Goal: Information Seeking & Learning: Learn about a topic

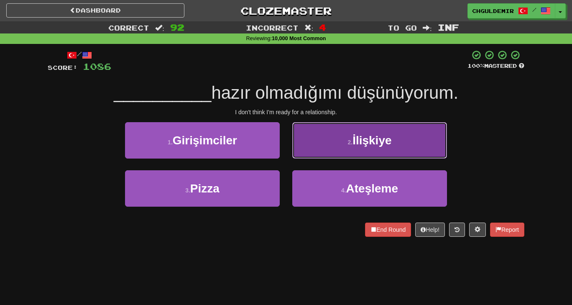
click at [344, 148] on button "2 . İlişkiye" at bounding box center [369, 140] width 155 height 36
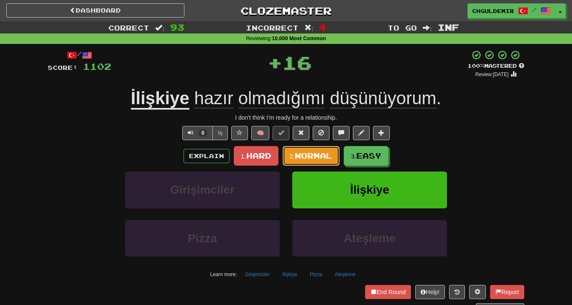
click at [307, 155] on span "Normal" at bounding box center [314, 155] width 38 height 9
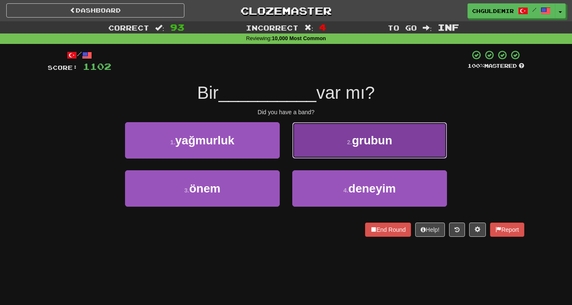
click at [315, 148] on button "2 . grubun" at bounding box center [369, 140] width 155 height 36
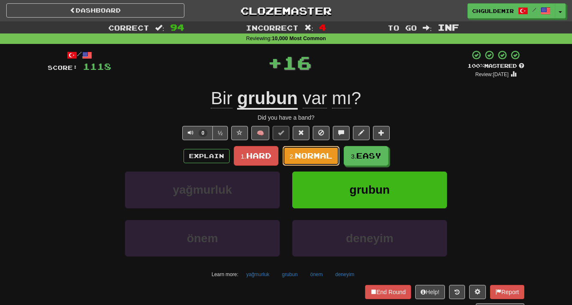
click at [306, 155] on span "Normal" at bounding box center [314, 155] width 38 height 9
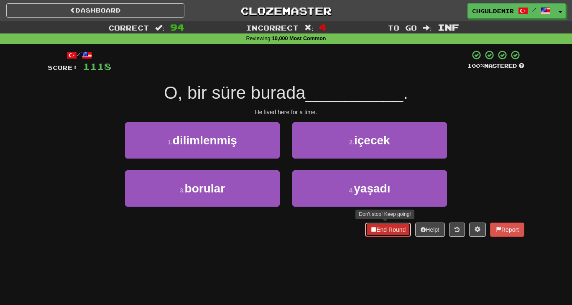
click at [394, 227] on button "End Round" at bounding box center [388, 229] width 46 height 14
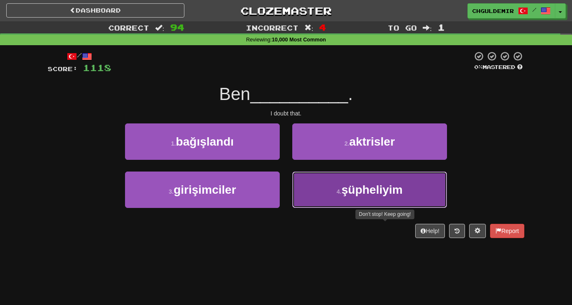
click at [379, 187] on span "şüpheliyim" at bounding box center [371, 189] width 61 height 13
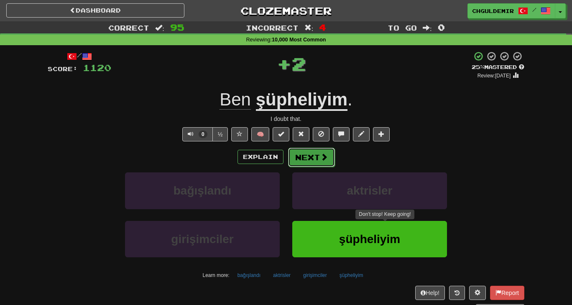
click at [323, 151] on button "Next" at bounding box center [311, 156] width 47 height 19
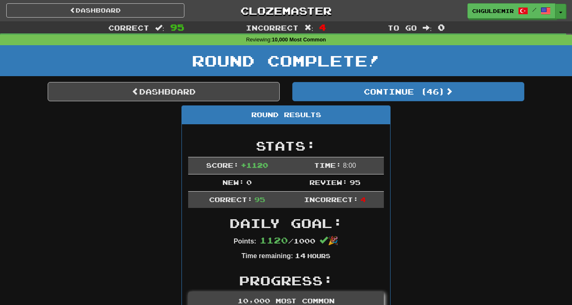
click at [560, 12] on span "button" at bounding box center [560, 13] width 3 height 2
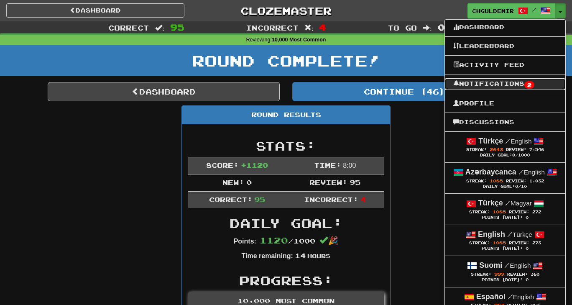
click at [519, 84] on link "Notifications 2" at bounding box center [505, 84] width 120 height 12
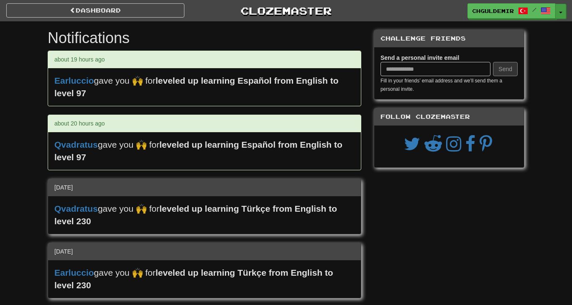
click at [559, 17] on button "Toggle Dropdown" at bounding box center [560, 11] width 11 height 15
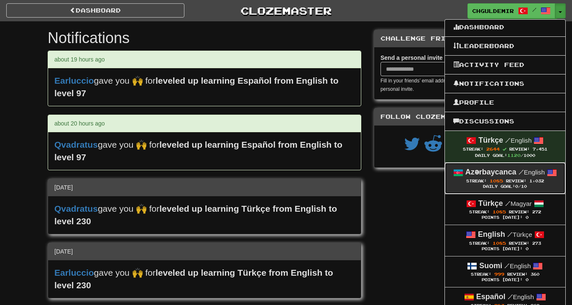
click at [495, 175] on strong "Azərbaycanca" at bounding box center [490, 172] width 51 height 8
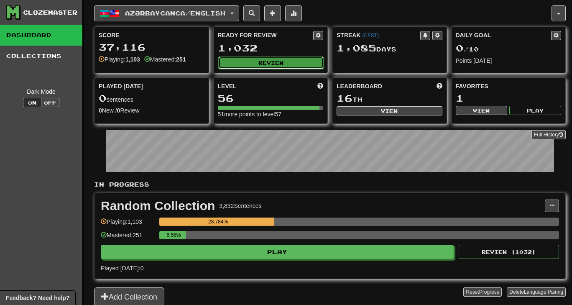
click at [250, 63] on button "Review" at bounding box center [271, 62] width 106 height 13
select select "**"
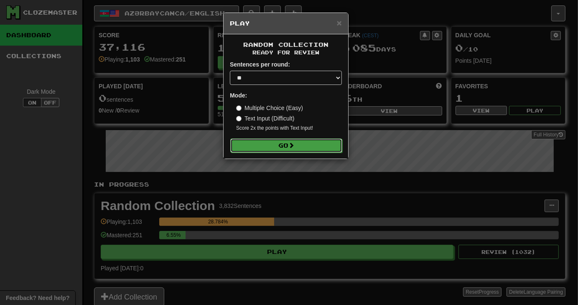
click at [285, 140] on button "Go" at bounding box center [286, 145] width 112 height 14
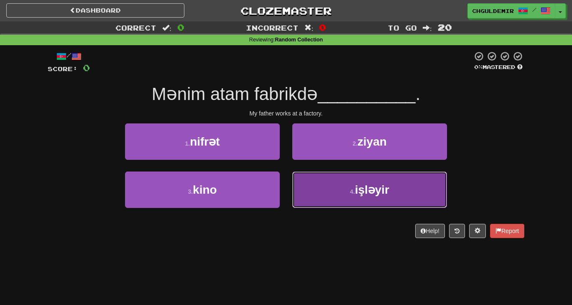
click at [346, 185] on button "4 . işləyir" at bounding box center [369, 189] width 155 height 36
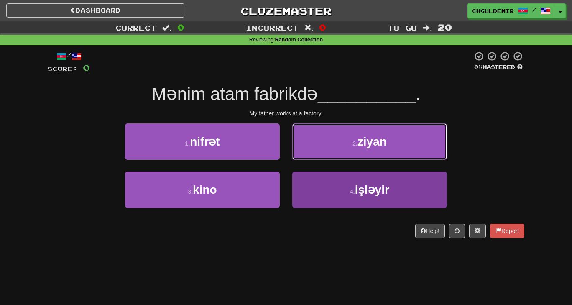
click at [346, 160] on button "2 . ziyan" at bounding box center [369, 141] width 155 height 36
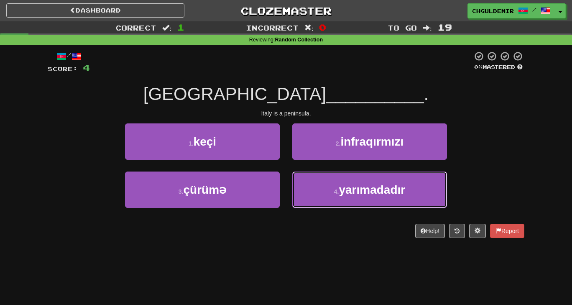
click at [346, 185] on span "yarımadadır" at bounding box center [371, 189] width 66 height 13
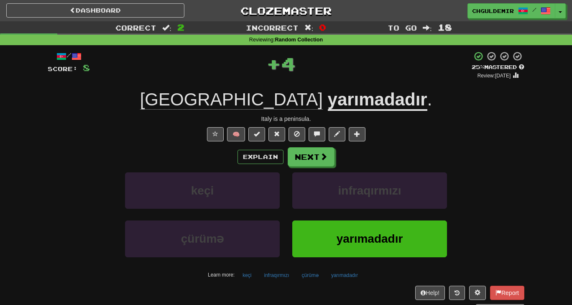
click at [310, 167] on div "Explain Next keçi infraqırmızı çürümə yarımadadır Learn more: keçi infraqırmızı…" at bounding box center [286, 214] width 476 height 134
click at [310, 162] on button "Next" at bounding box center [311, 156] width 47 height 19
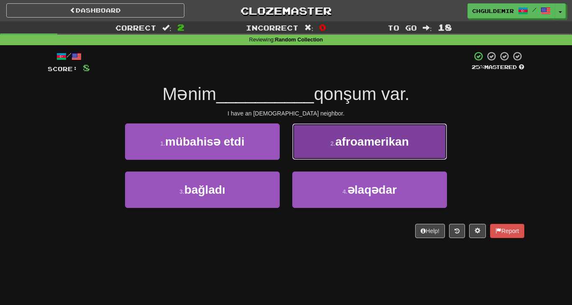
click at [334, 150] on button "2 . afroamerikan" at bounding box center [369, 141] width 155 height 36
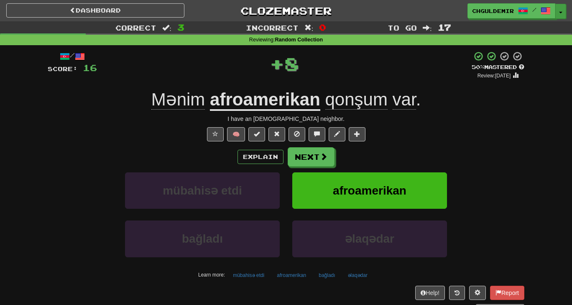
click at [564, 15] on button "Toggle Dropdown" at bounding box center [560, 11] width 11 height 15
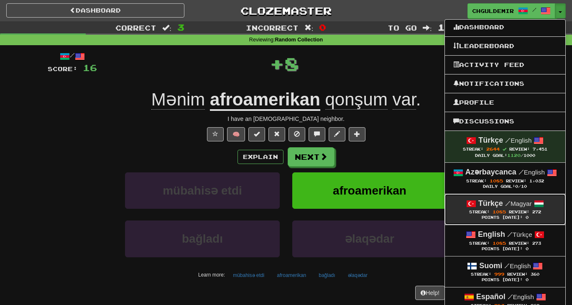
click at [484, 202] on strong "Türkçe" at bounding box center [490, 203] width 25 height 8
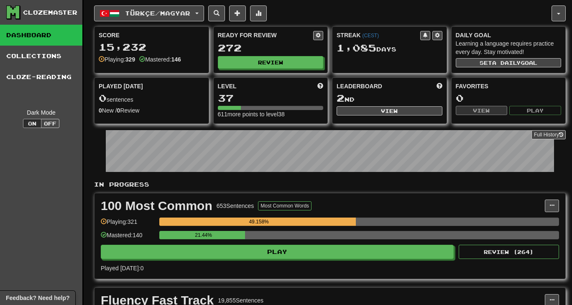
click at [262, 75] on div "Score 15,232 Playing: 329 Mastered: 146 Ready for Review 272 Review Streak ( CE…" at bounding box center [329, 74] width 471 height 97
click at [255, 61] on button "Review" at bounding box center [271, 62] width 106 height 13
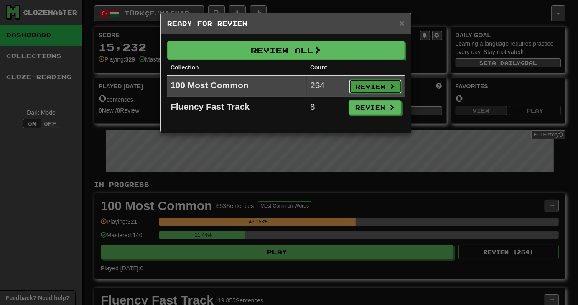
click at [358, 79] on button "Review" at bounding box center [375, 86] width 53 height 14
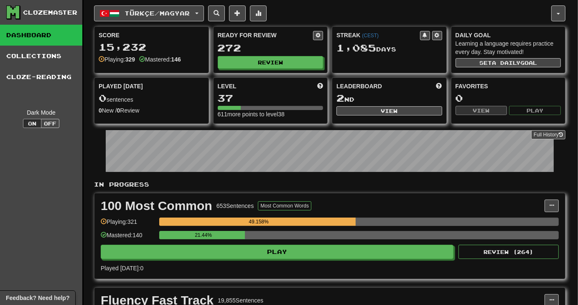
select select "**"
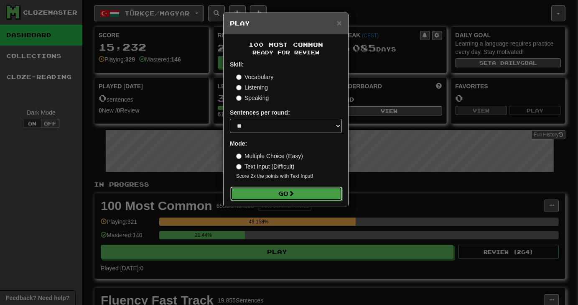
click at [294, 189] on button "Go" at bounding box center [286, 193] width 112 height 14
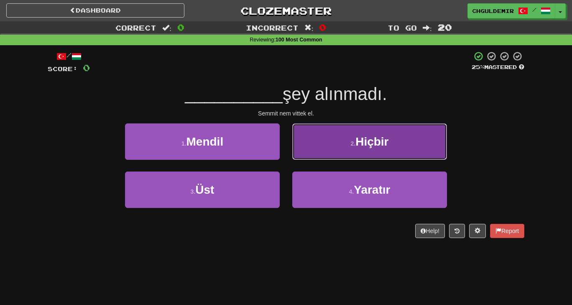
click at [335, 142] on button "2 . [GEOGRAPHIC_DATA]" at bounding box center [369, 141] width 155 height 36
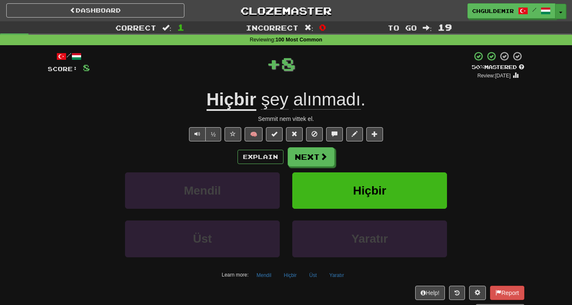
click at [559, 13] on span "button" at bounding box center [560, 13] width 3 height 2
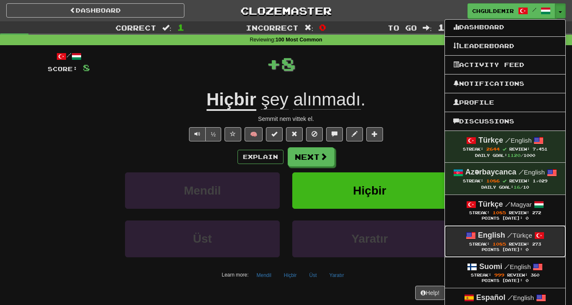
click at [497, 249] on div "Points [DATE]: 0" at bounding box center [505, 249] width 104 height 5
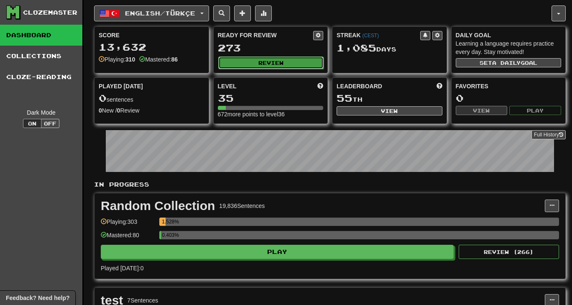
click at [256, 66] on button "Review" at bounding box center [271, 62] width 106 height 13
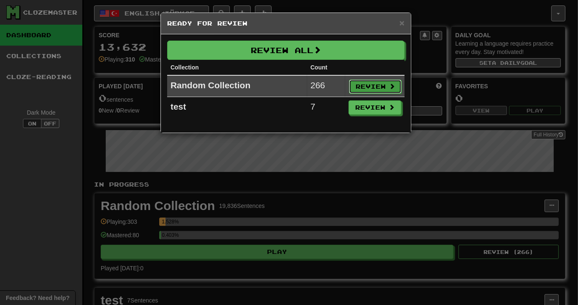
click at [369, 86] on button "Review" at bounding box center [375, 86] width 53 height 14
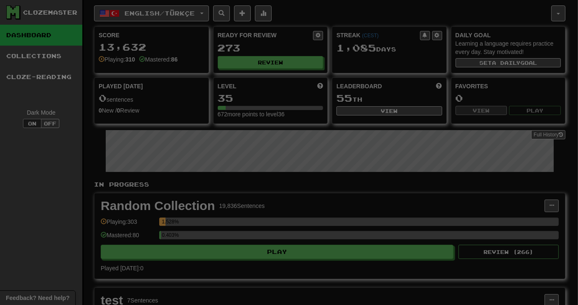
select select "**"
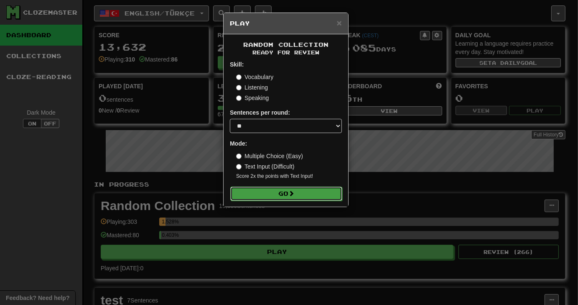
click at [272, 193] on button "Go" at bounding box center [286, 193] width 112 height 14
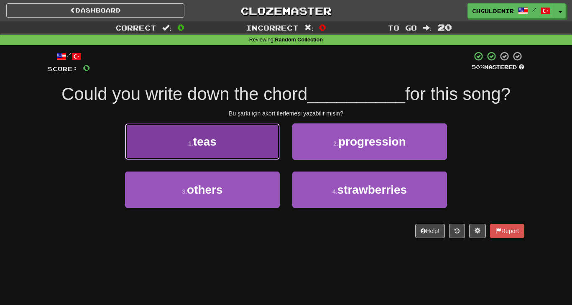
click at [250, 147] on button "1 . teas" at bounding box center [202, 141] width 155 height 36
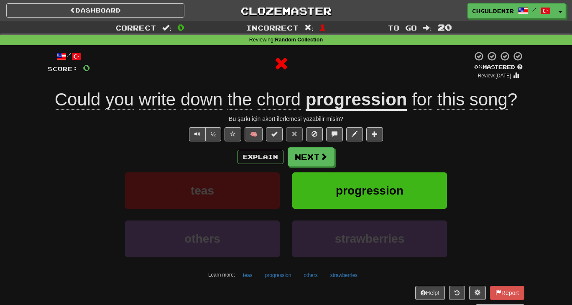
click at [306, 143] on div "/ Score: 0 0 % Mastered Review: 2025-08-21 Could you write down the chord progr…" at bounding box center [286, 182] width 476 height 262
click at [303, 149] on button "Next" at bounding box center [311, 156] width 47 height 19
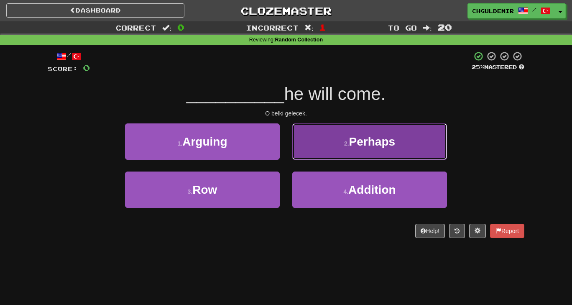
click at [344, 145] on small "2 ." at bounding box center [346, 143] width 5 height 7
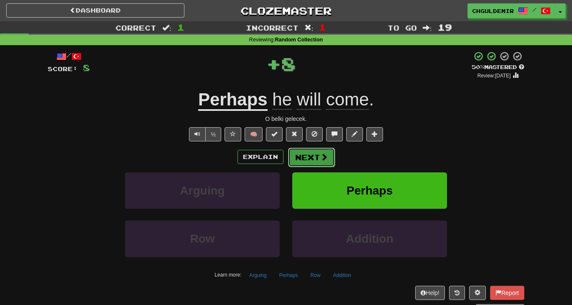
click at [310, 154] on button "Next" at bounding box center [311, 156] width 47 height 19
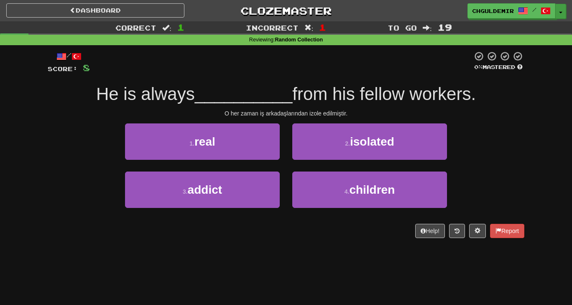
click at [556, 14] on button "Toggle Dropdown" at bounding box center [560, 11] width 11 height 15
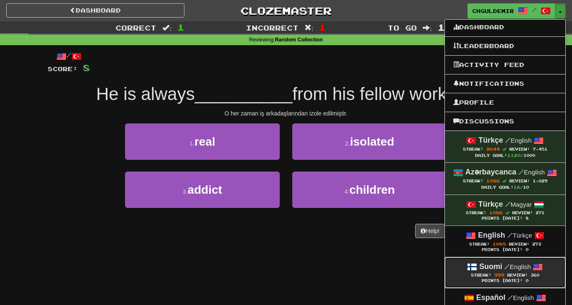
click at [486, 268] on strong "Suomi" at bounding box center [490, 266] width 23 height 8
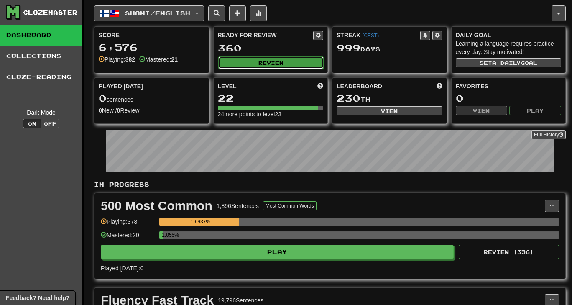
click at [269, 57] on button "Review" at bounding box center [271, 62] width 106 height 13
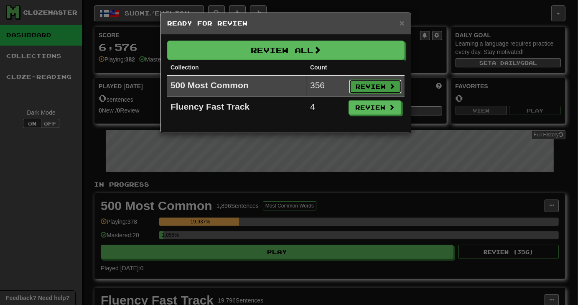
click at [356, 92] on button "Review" at bounding box center [375, 86] width 53 height 14
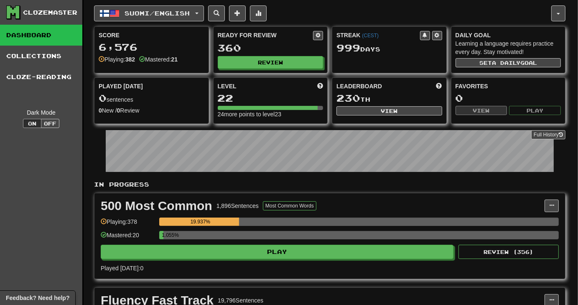
select select "**"
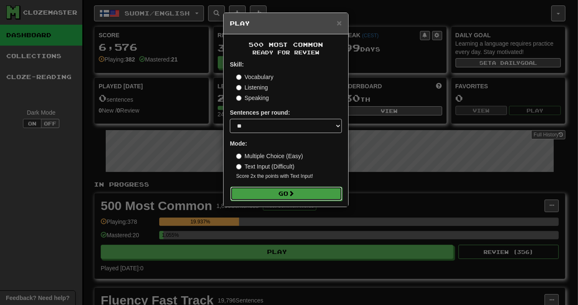
click at [276, 192] on button "Go" at bounding box center [286, 193] width 112 height 14
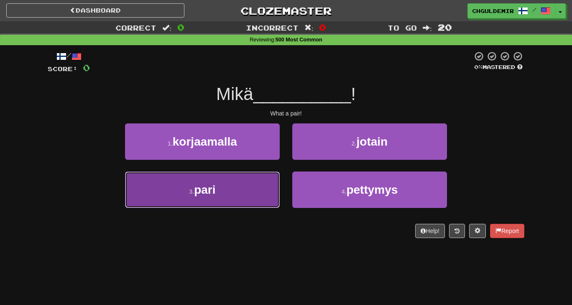
click at [256, 179] on button "3 . pari" at bounding box center [202, 189] width 155 height 36
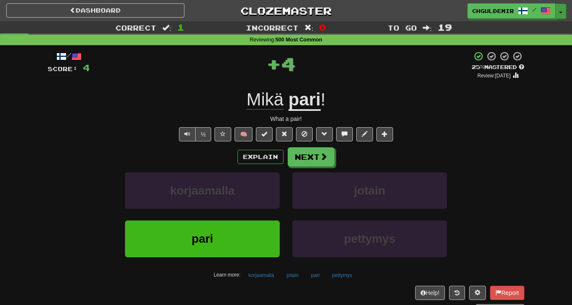
click at [557, 12] on button "Toggle Dropdown" at bounding box center [560, 11] width 11 height 15
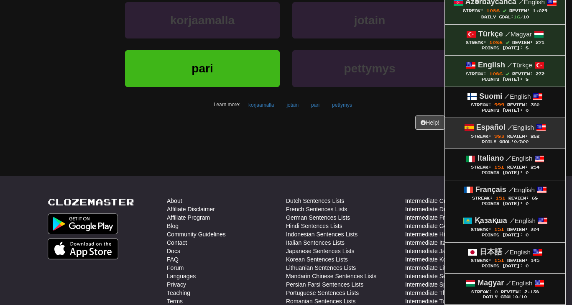
scroll to position [171, 0]
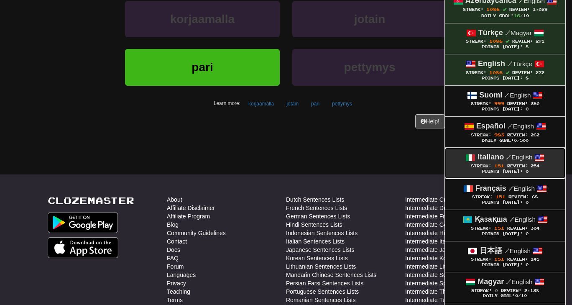
click at [494, 153] on strong "Italiano" at bounding box center [490, 157] width 26 height 8
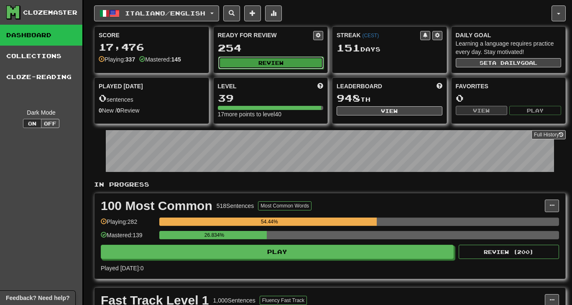
click at [286, 56] on button "Review" at bounding box center [271, 62] width 106 height 13
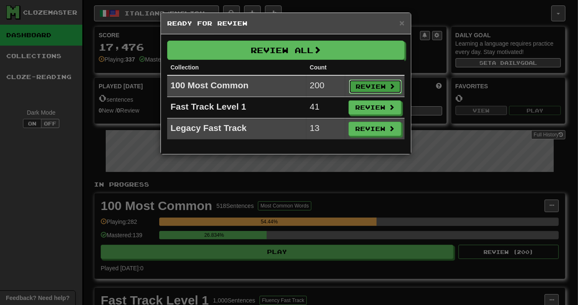
click at [360, 88] on button "Review" at bounding box center [375, 86] width 53 height 14
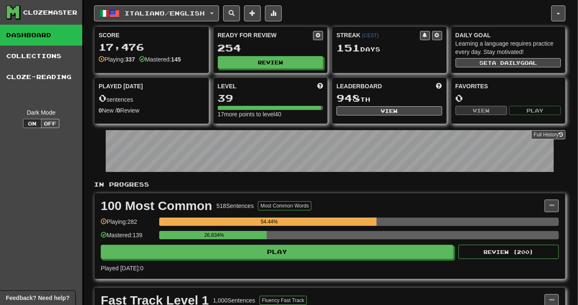
select select "**"
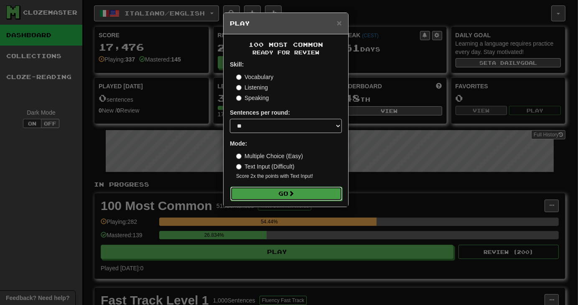
click at [281, 191] on button "Go" at bounding box center [286, 193] width 112 height 14
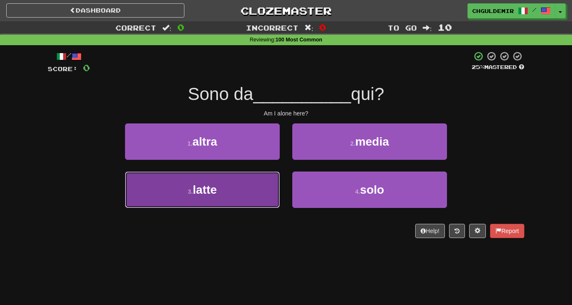
click at [267, 183] on button "3 . latte" at bounding box center [202, 189] width 155 height 36
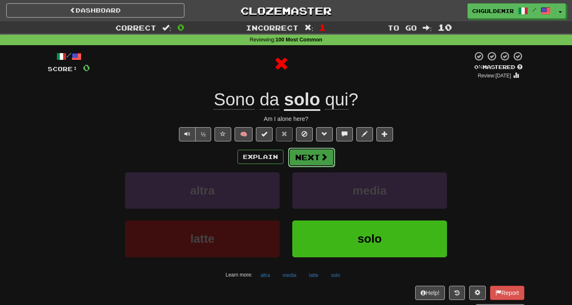
click at [300, 153] on button "Next" at bounding box center [311, 156] width 47 height 19
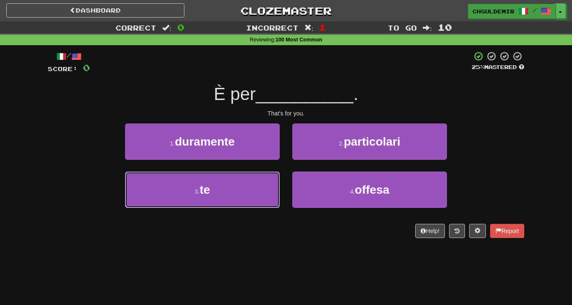
drag, startPoint x: 270, startPoint y: 178, endPoint x: 512, endPoint y: 15, distance: 292.5
click at [512, 15] on div "Dashboard Clozemaster chguldemir / Toggle Dropdown Dashboard Leaderboard Activi…" at bounding box center [286, 124] width 572 height 249
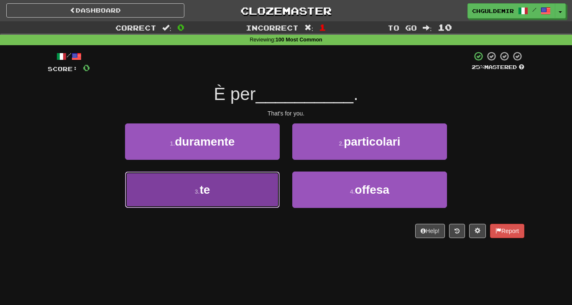
click at [202, 198] on button "3 . te" at bounding box center [202, 189] width 155 height 36
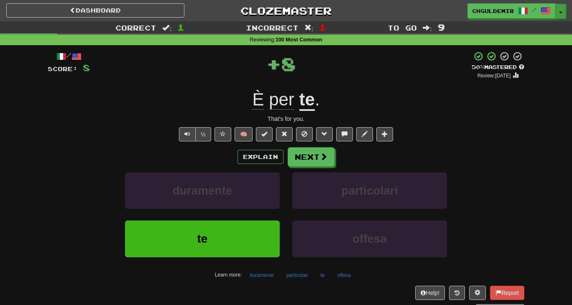
click at [562, 16] on button "Toggle Dropdown" at bounding box center [560, 11] width 11 height 15
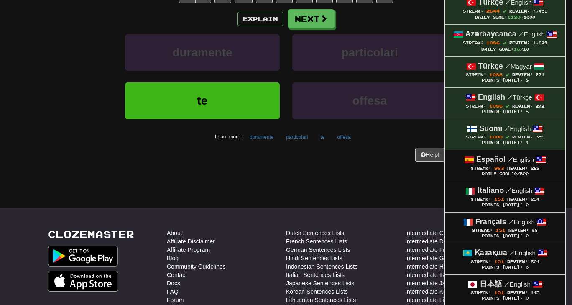
scroll to position [145, 0]
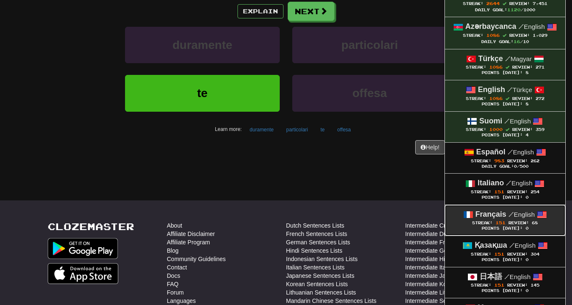
click at [494, 215] on strong "Français" at bounding box center [490, 214] width 31 height 8
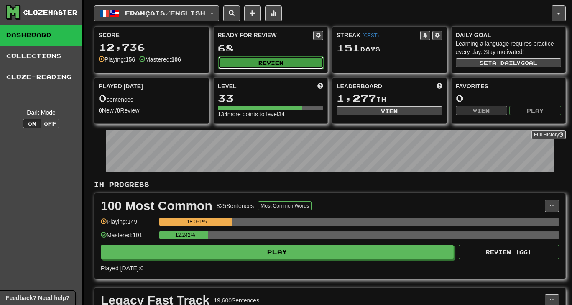
click at [262, 65] on button "Review" at bounding box center [271, 62] width 106 height 13
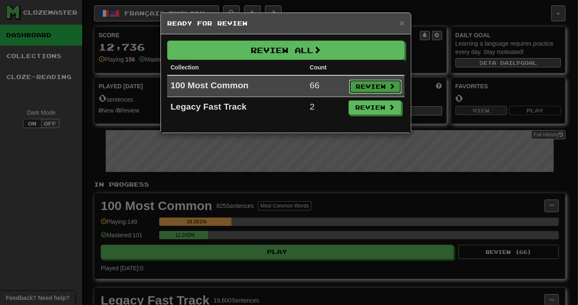
click at [362, 89] on button "Review" at bounding box center [375, 86] width 53 height 14
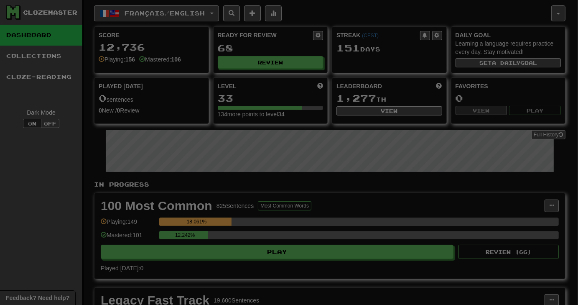
select select "**"
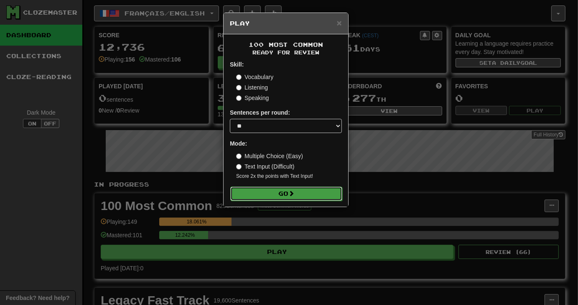
click at [281, 187] on button "Go" at bounding box center [286, 193] width 112 height 14
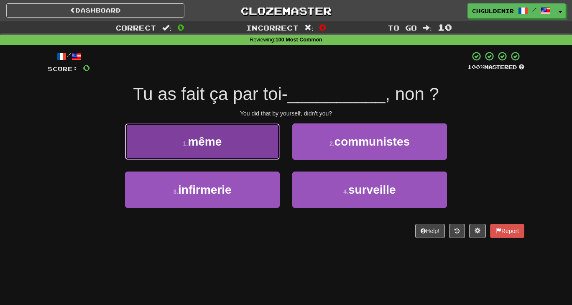
click at [229, 154] on button "1 . même" at bounding box center [202, 141] width 155 height 36
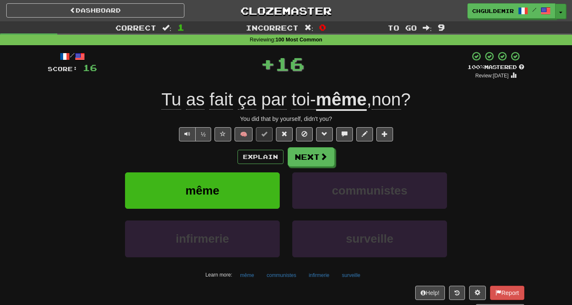
click at [559, 10] on button "Toggle Dropdown" at bounding box center [560, 11] width 11 height 15
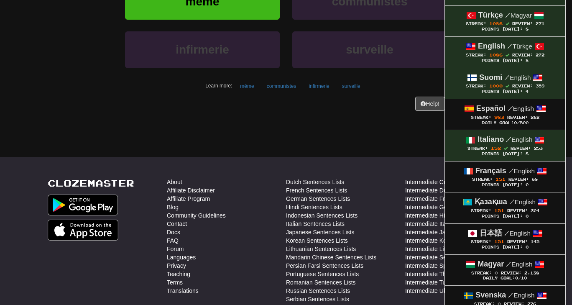
scroll to position [190, 0]
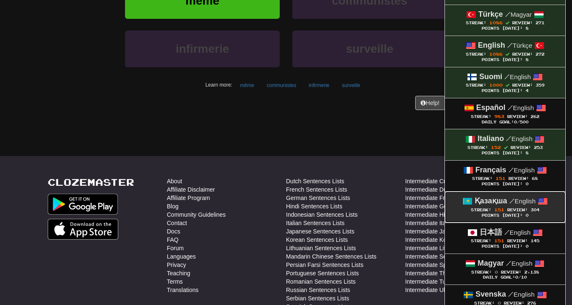
click at [481, 202] on strong "Қазақша" at bounding box center [490, 200] width 33 height 8
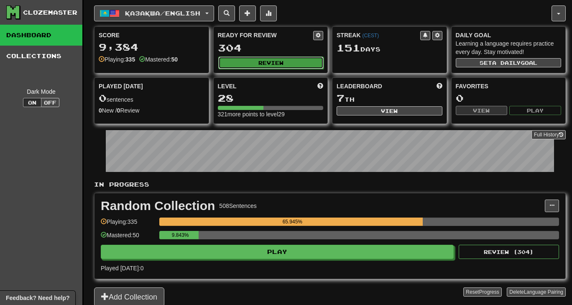
click at [269, 65] on button "Review" at bounding box center [271, 62] width 106 height 13
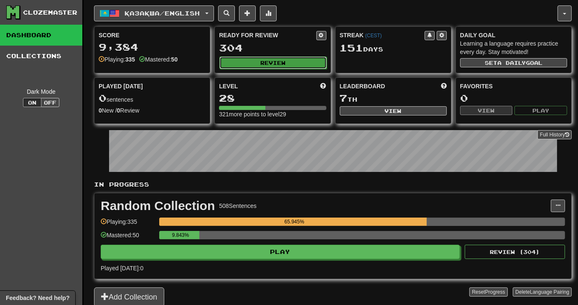
select select "**"
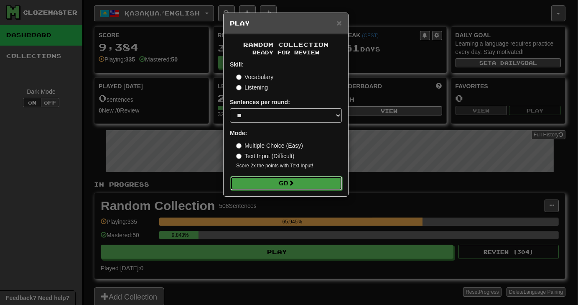
click at [288, 189] on button "Go" at bounding box center [286, 183] width 112 height 14
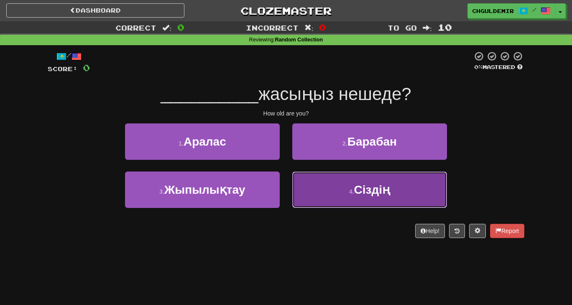
drag, startPoint x: 328, startPoint y: 180, endPoint x: 315, endPoint y: 177, distance: 14.3
click at [315, 177] on button "4 . Сіздің" at bounding box center [369, 189] width 155 height 36
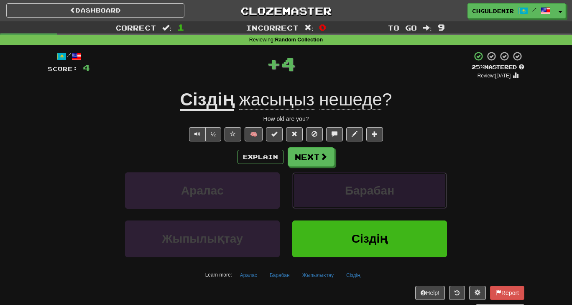
click at [315, 177] on button "Барабан" at bounding box center [369, 190] width 155 height 36
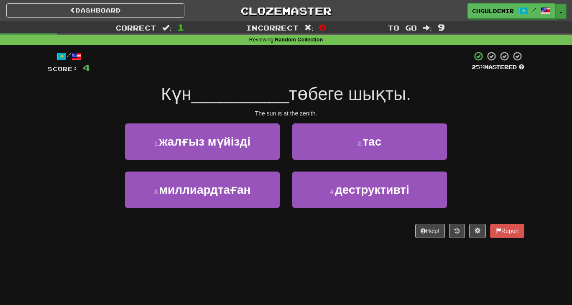
click at [562, 9] on button "Toggle Dropdown" at bounding box center [560, 11] width 11 height 15
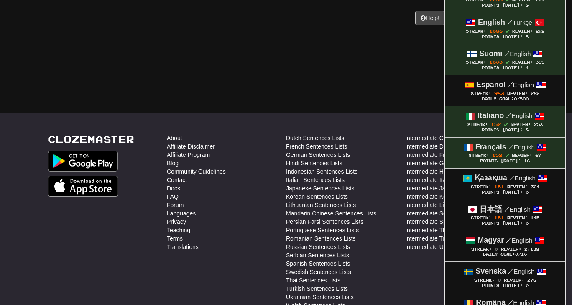
scroll to position [213, 0]
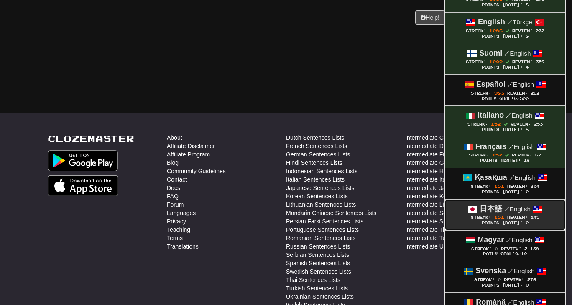
click at [484, 208] on strong "日本語" at bounding box center [490, 208] width 23 height 8
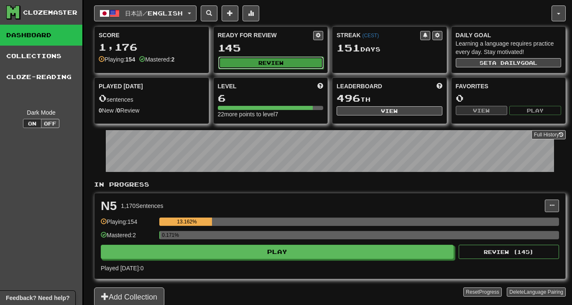
click at [260, 66] on button "Review" at bounding box center [271, 62] width 106 height 13
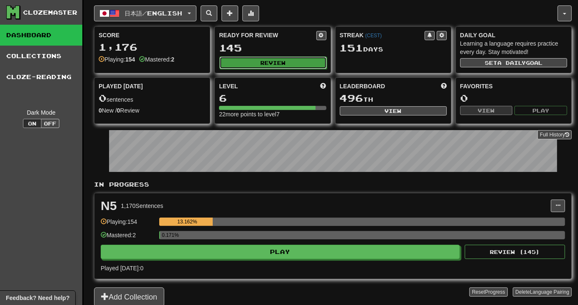
select select "**"
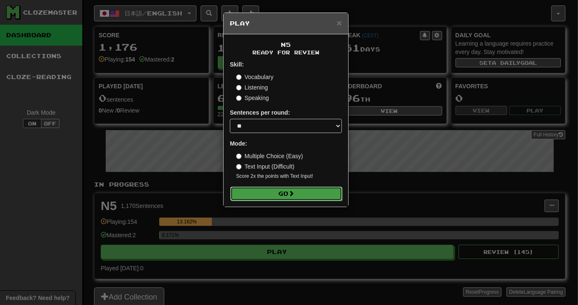
click at [312, 187] on button "Go" at bounding box center [286, 193] width 112 height 14
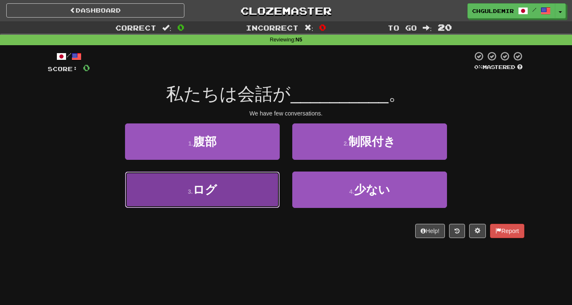
click at [257, 175] on button "3 . ログ" at bounding box center [202, 189] width 155 height 36
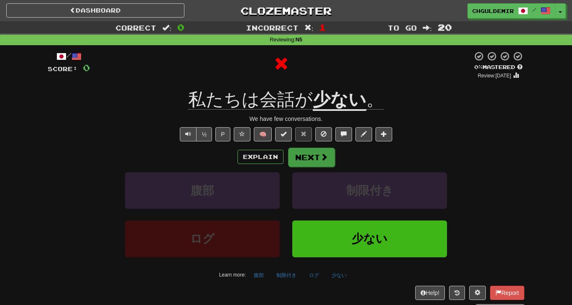
drag, startPoint x: 282, startPoint y: 172, endPoint x: 307, endPoint y: 153, distance: 30.9
click at [307, 153] on div "Explain Next 腹部 制限付き ログ 少ない Learn more: 腹部 制限付き ログ 少ない" at bounding box center [286, 214] width 476 height 134
click at [307, 153] on button "Next" at bounding box center [311, 156] width 47 height 19
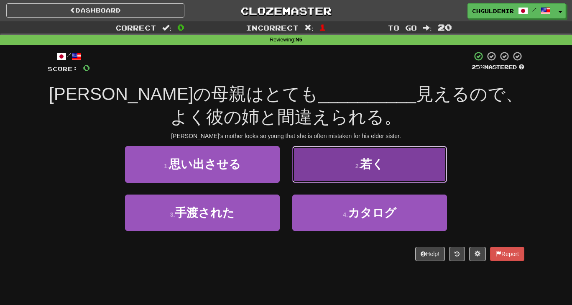
click at [308, 158] on button "2 . 若く" at bounding box center [369, 164] width 155 height 36
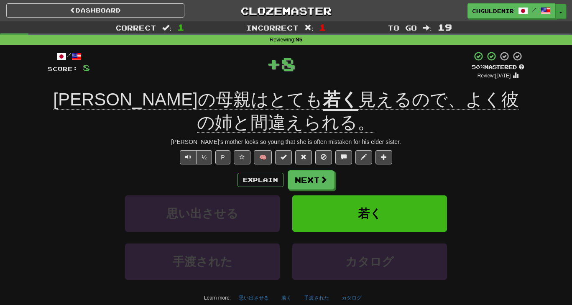
click at [562, 11] on button "Toggle Dropdown" at bounding box center [560, 11] width 11 height 15
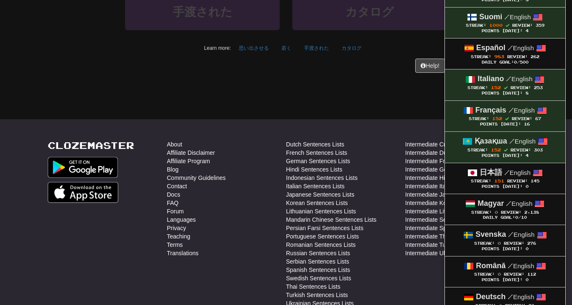
scroll to position [252, 0]
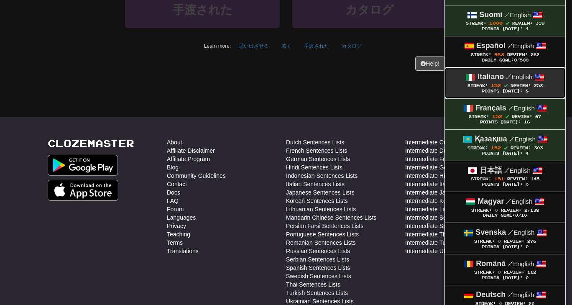
click at [483, 72] on strong "Italiano" at bounding box center [490, 76] width 26 height 8
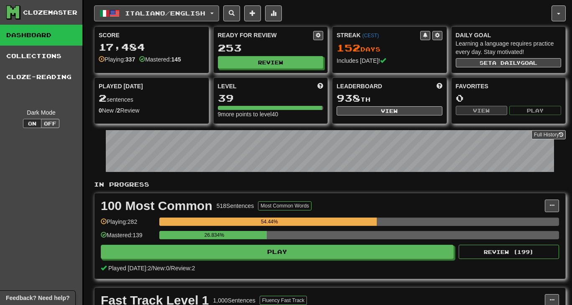
click at [147, 10] on span "Italiano / English" at bounding box center [165, 13] width 80 height 7
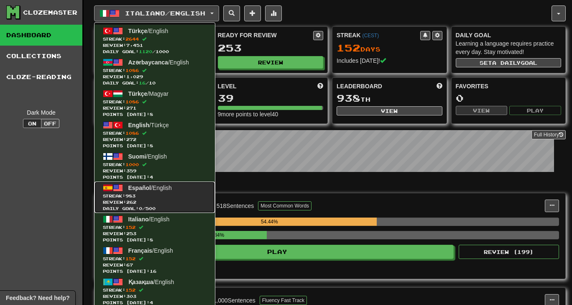
click at [139, 187] on span "Español" at bounding box center [139, 187] width 23 height 7
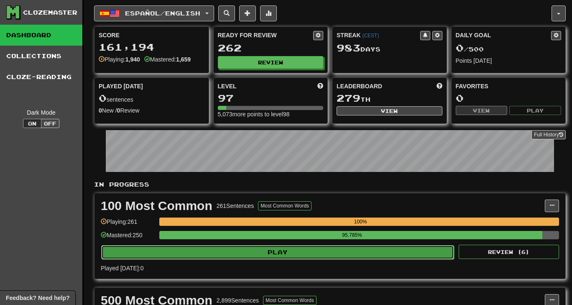
click at [219, 247] on button "Play" at bounding box center [277, 252] width 353 height 14
select select "********"
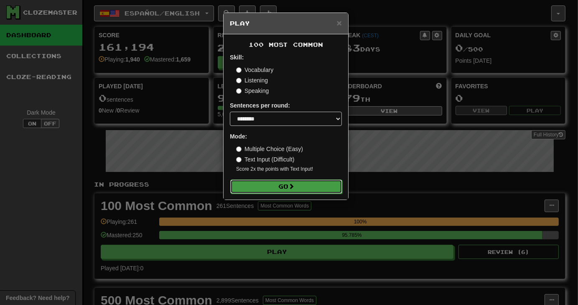
click at [294, 185] on span at bounding box center [291, 186] width 6 height 6
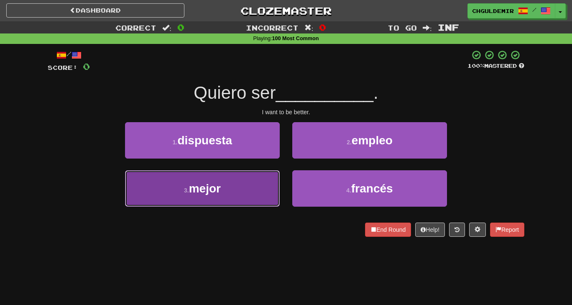
click at [253, 186] on button "3 . mejor" at bounding box center [202, 188] width 155 height 36
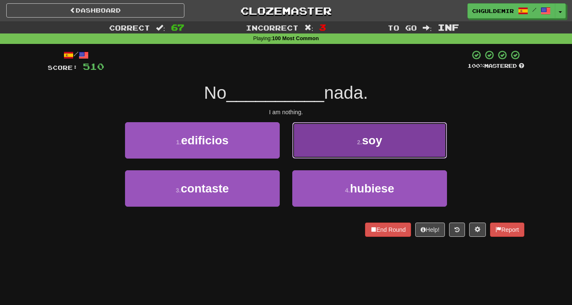
click at [358, 132] on button "2 . soy" at bounding box center [369, 140] width 155 height 36
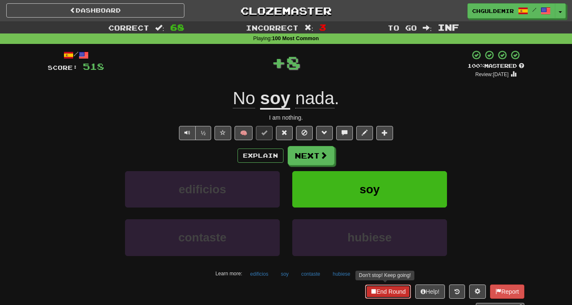
click at [384, 292] on button "End Round" at bounding box center [388, 291] width 46 height 14
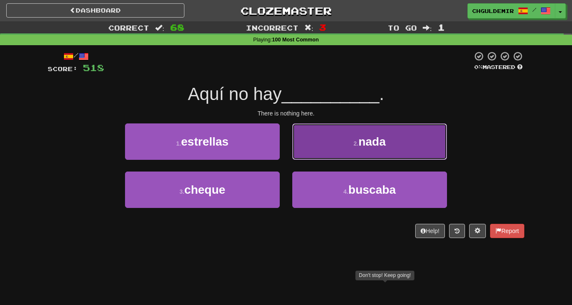
click at [366, 156] on button "2 . nada" at bounding box center [369, 141] width 155 height 36
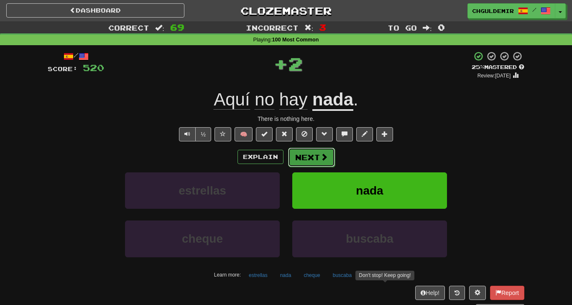
click at [327, 153] on button "Next" at bounding box center [311, 156] width 47 height 19
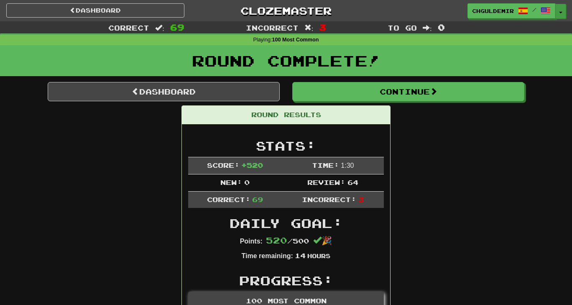
click at [562, 16] on button "Toggle Dropdown" at bounding box center [560, 11] width 11 height 15
